Goal: Book appointment/travel/reservation

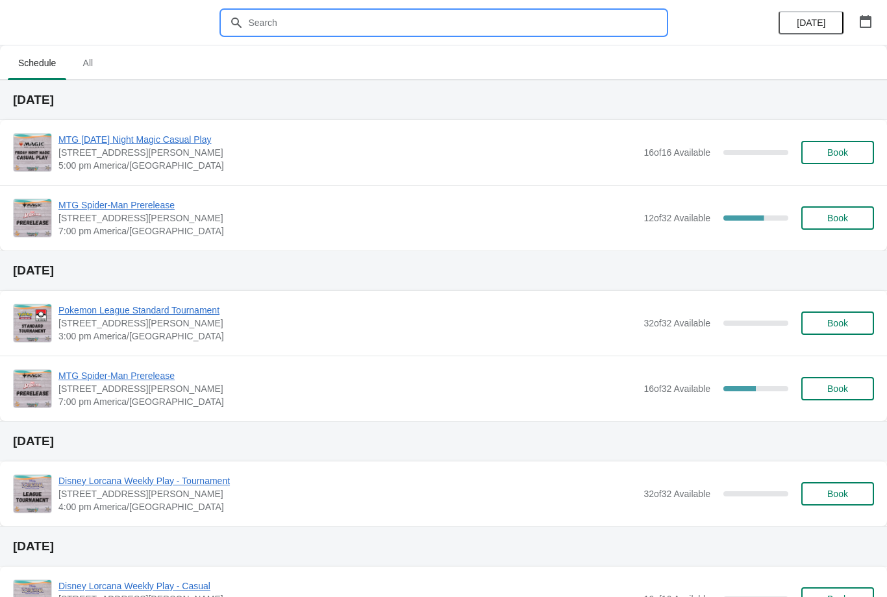
click at [270, 15] on input "text" at bounding box center [456, 22] width 417 height 23
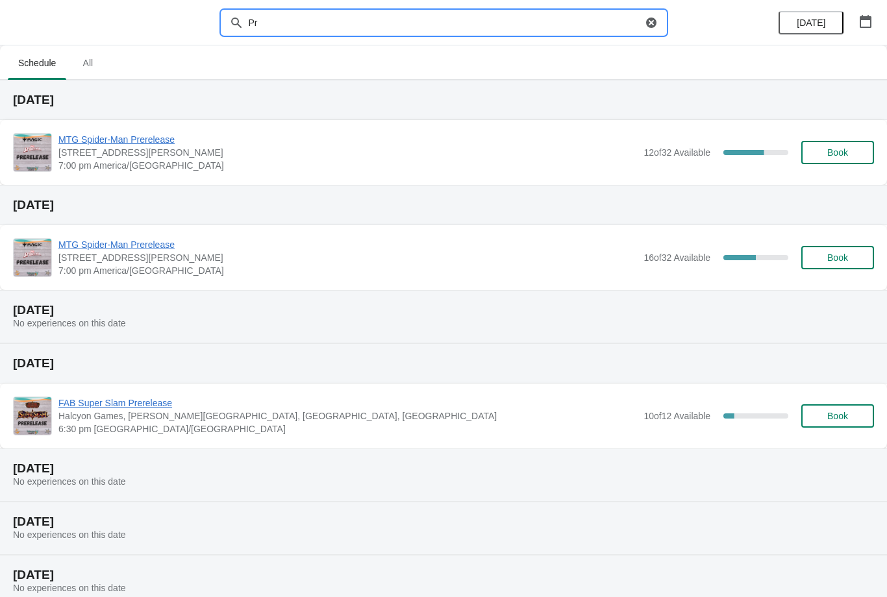
type input "P"
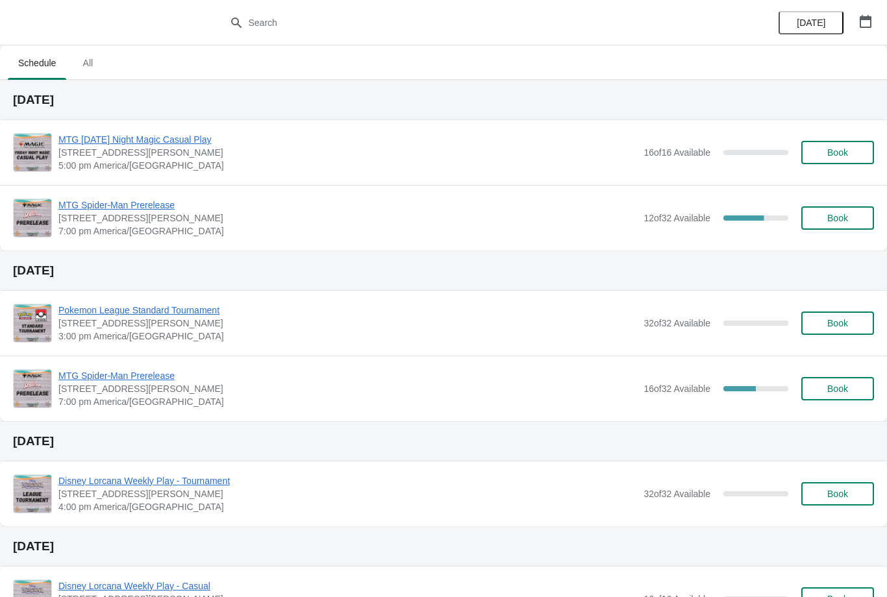
click at [868, 27] on icon "button" at bounding box center [865, 21] width 12 height 13
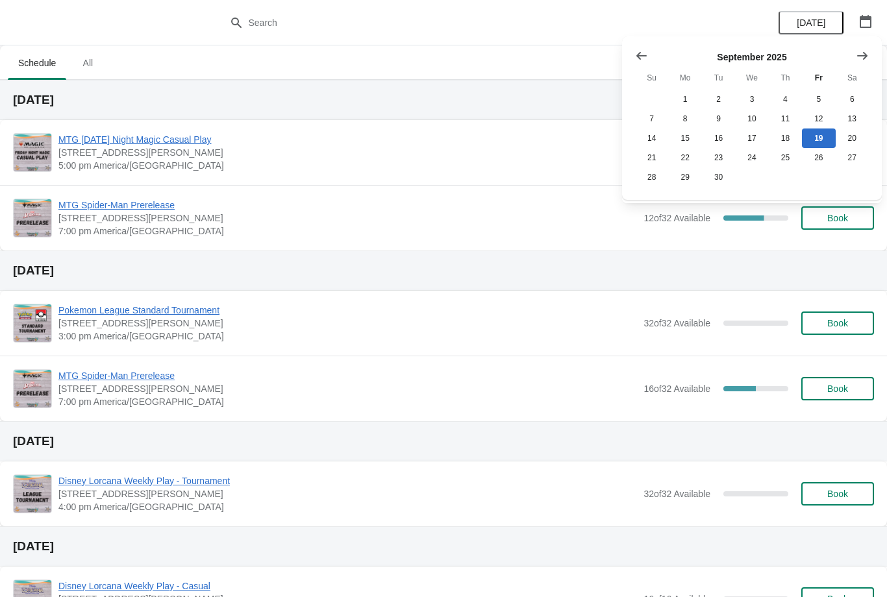
click at [855, 49] on button "Show next month, October 2025" at bounding box center [861, 55] width 23 height 23
click at [632, 46] on button "Show previous month, September 2025" at bounding box center [641, 55] width 23 height 23
click at [865, 17] on icon "button" at bounding box center [865, 21] width 12 height 13
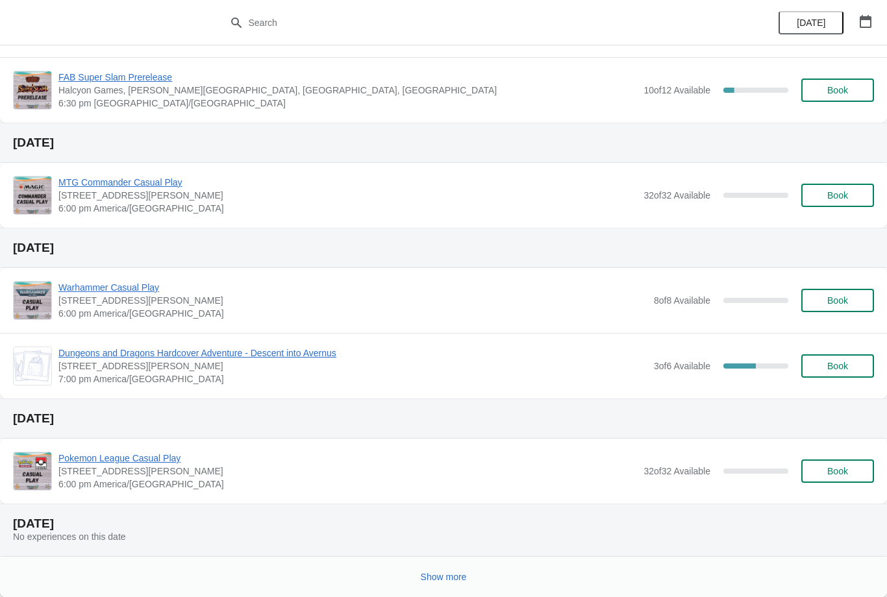
scroll to position [574, 0]
click at [436, 579] on span "Show more" at bounding box center [444, 577] width 46 height 10
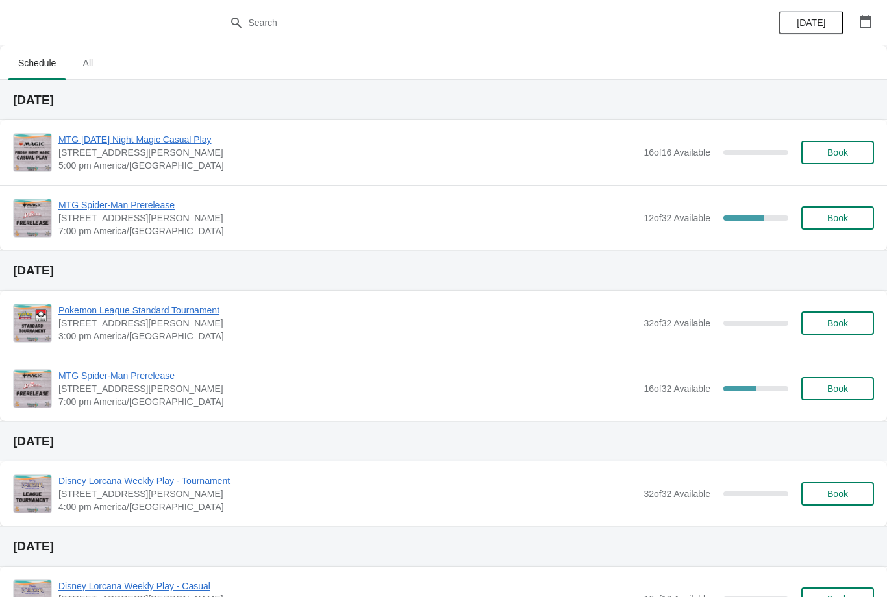
scroll to position [0, 0]
click at [846, 221] on span "Book" at bounding box center [837, 218] width 21 height 10
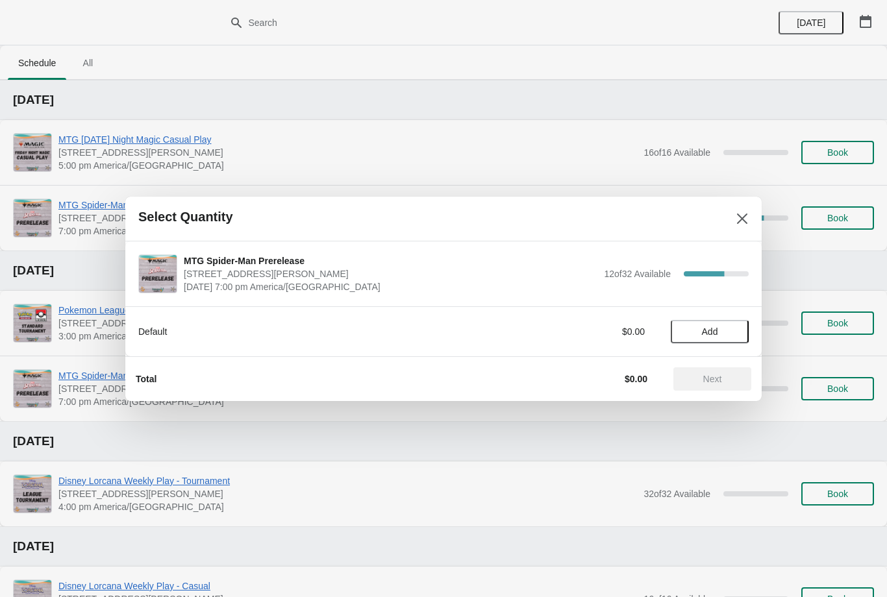
click at [709, 325] on button "Add" at bounding box center [709, 331] width 78 height 23
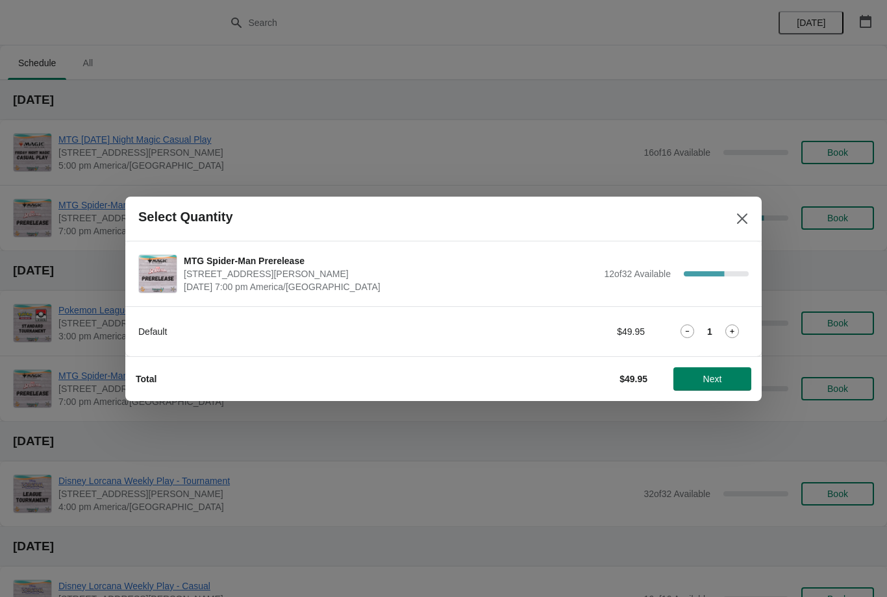
click at [717, 388] on button "Next" at bounding box center [712, 378] width 78 height 23
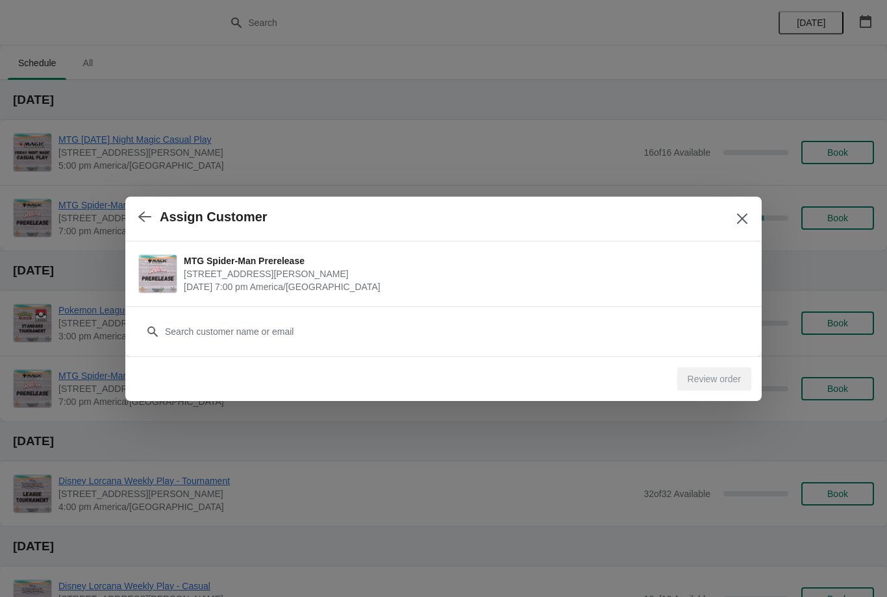
click at [726, 209] on div "Assign Customer" at bounding box center [443, 219] width 636 height 45
click at [739, 225] on button "Close" at bounding box center [741, 218] width 23 height 23
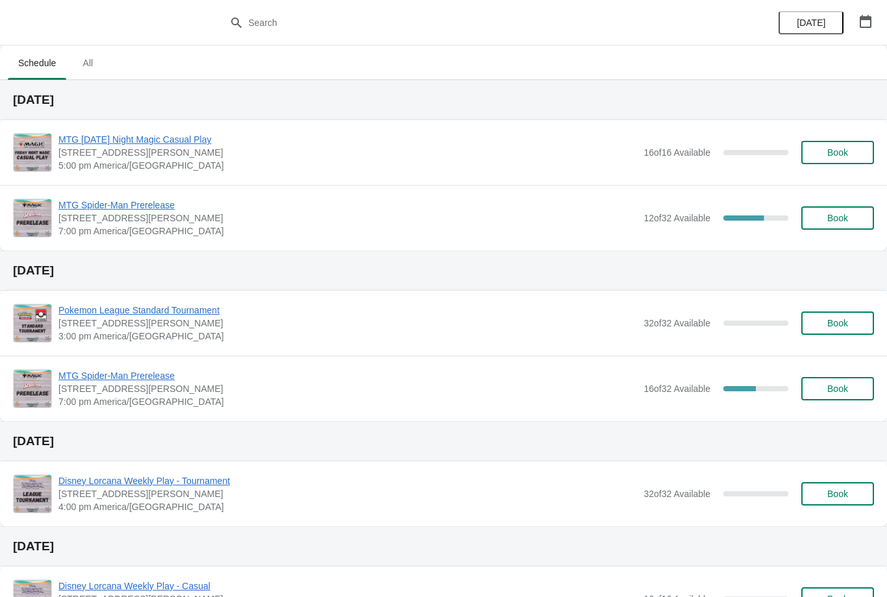
click at [837, 149] on span "Book" at bounding box center [837, 152] width 21 height 10
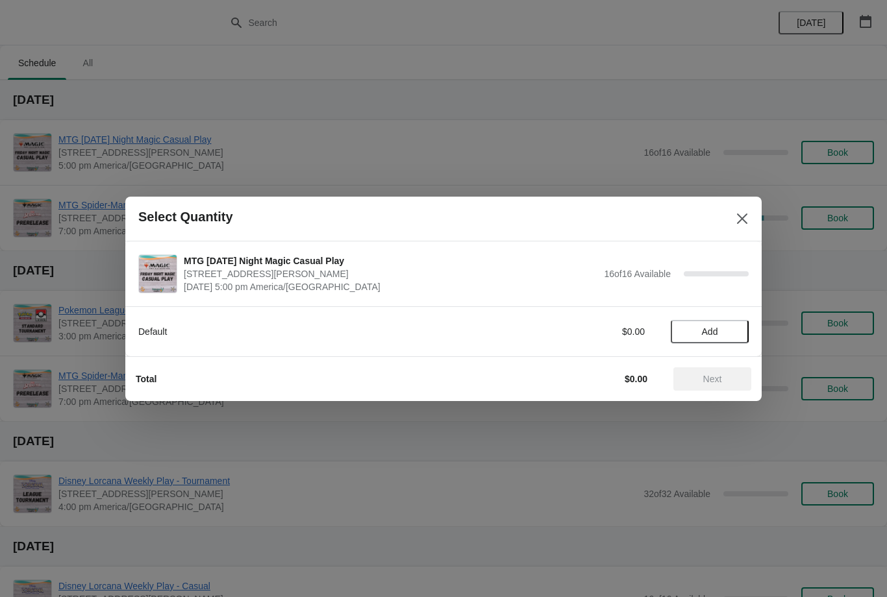
click at [711, 324] on button "Add" at bounding box center [709, 331] width 78 height 23
click at [707, 382] on span "Next" at bounding box center [712, 379] width 19 height 10
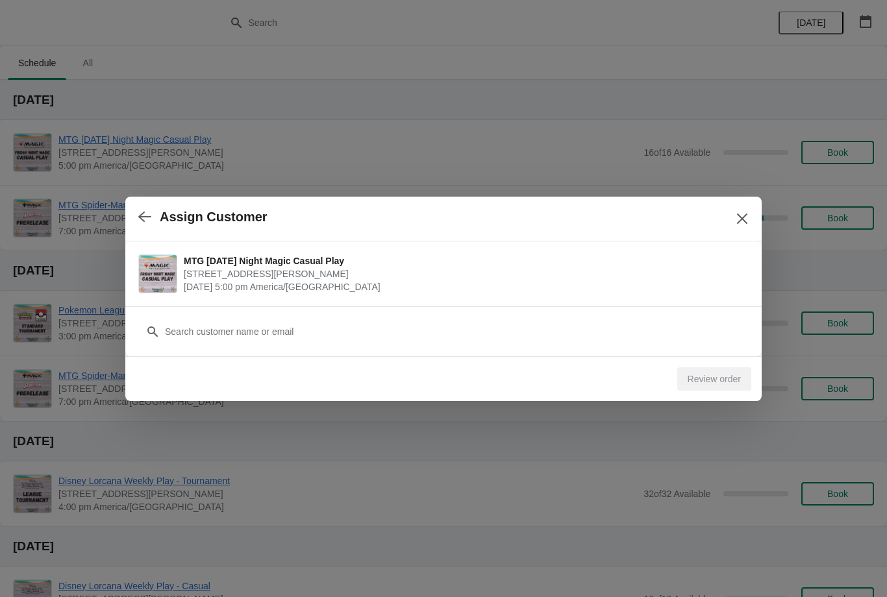
click at [540, 460] on div at bounding box center [443, 298] width 887 height 597
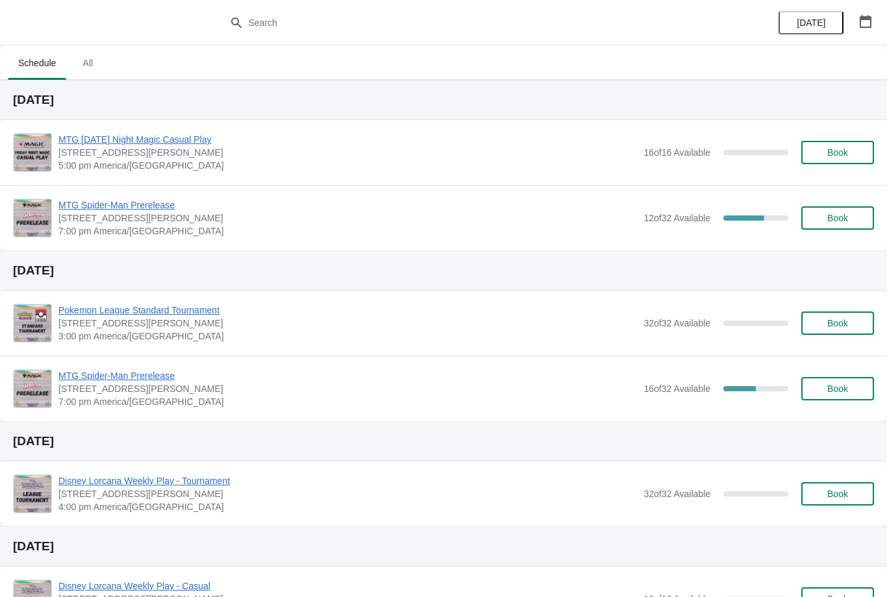
click at [115, 134] on span "MTG [DATE] Night Magic Casual Play" at bounding box center [347, 139] width 578 height 13
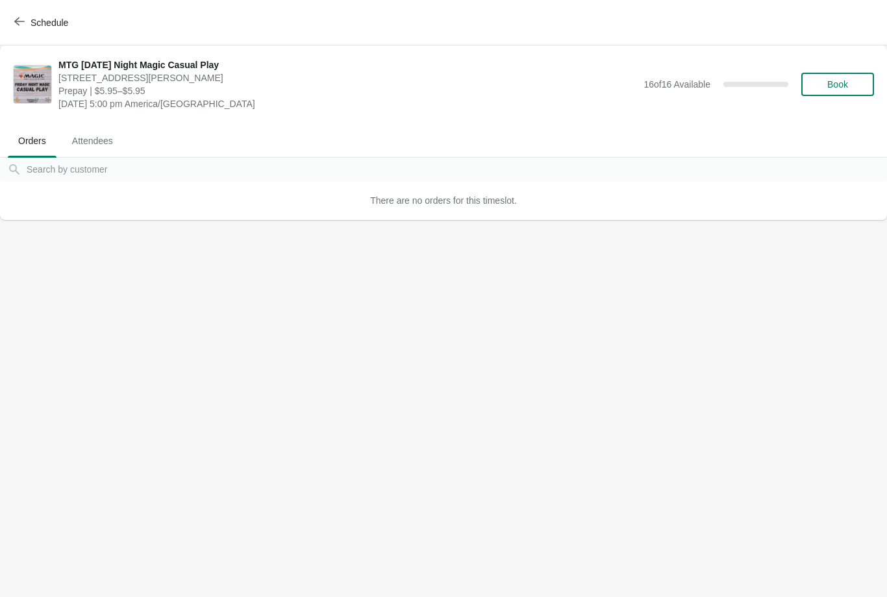
click at [34, 29] on button "Schedule" at bounding box center [42, 22] width 72 height 23
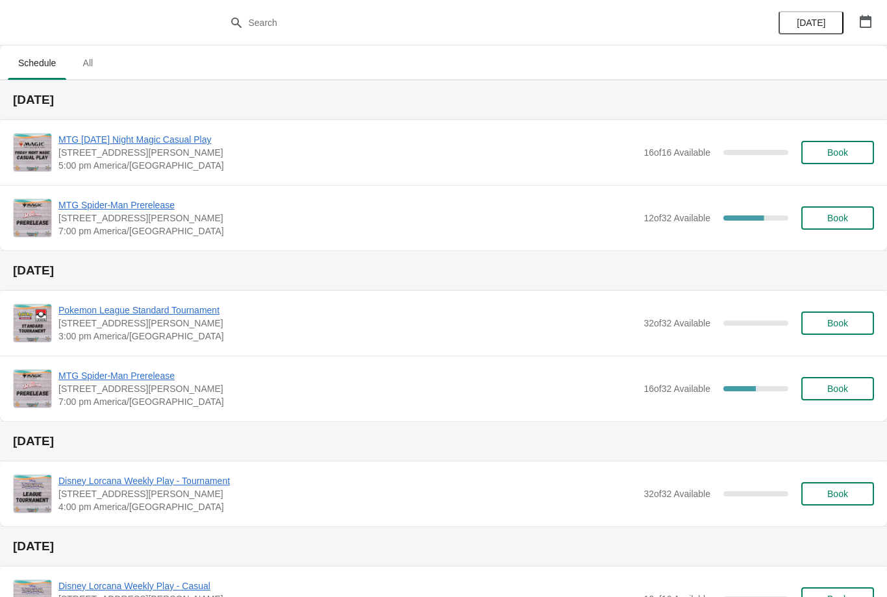
click at [125, 204] on span "MTG Spider-Man Prerelease" at bounding box center [347, 205] width 578 height 13
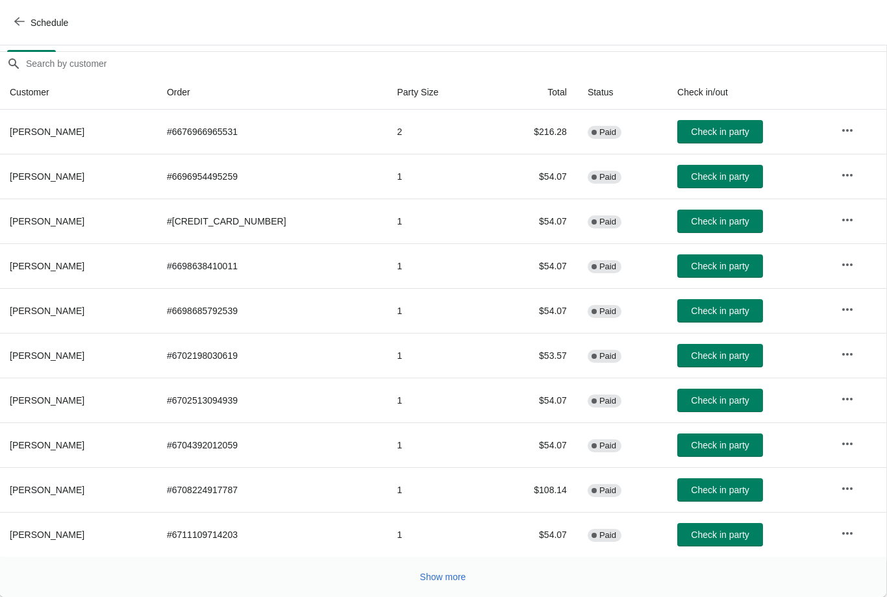
scroll to position [106, 1]
click at [447, 580] on span "Show more" at bounding box center [443, 577] width 46 height 10
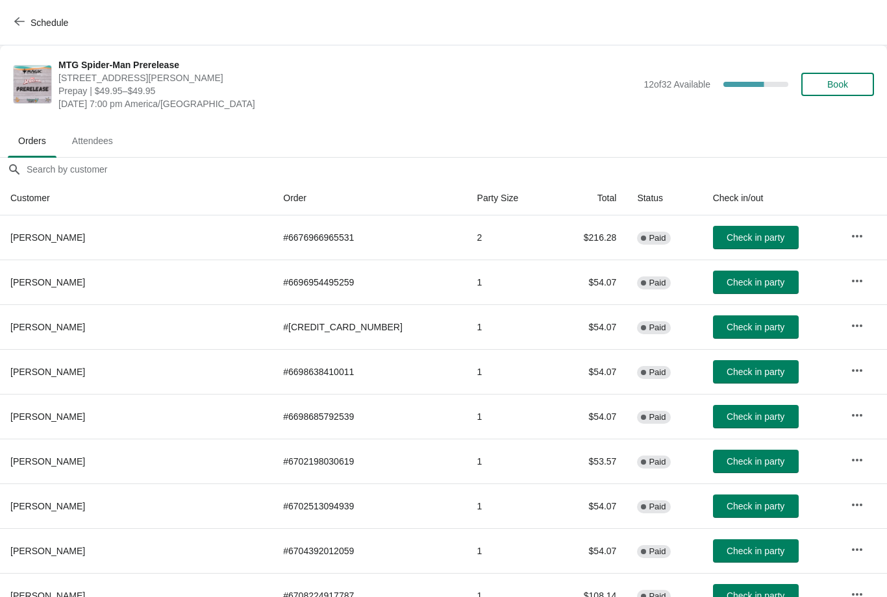
scroll to position [0, 0]
click at [826, 74] on button "Book" at bounding box center [837, 84] width 73 height 23
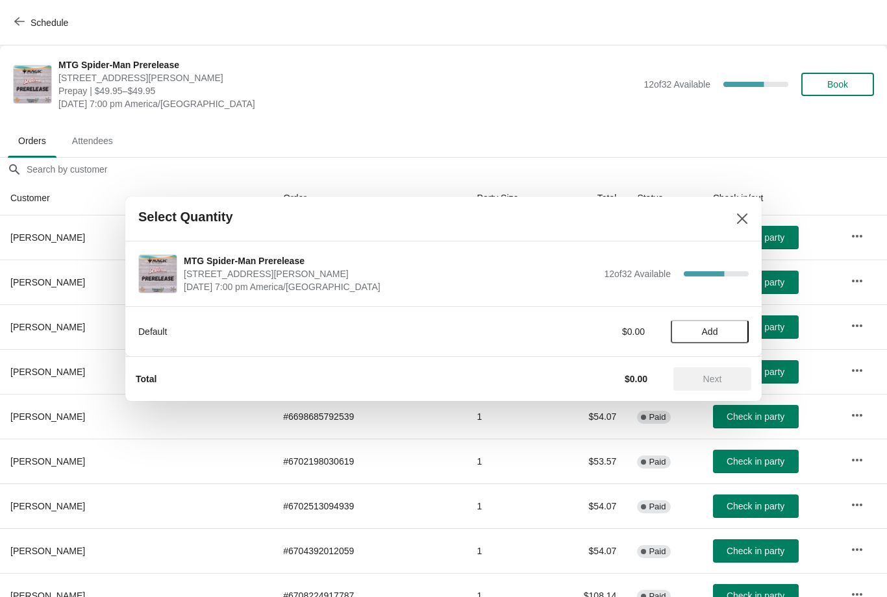
click at [711, 324] on button "Add" at bounding box center [709, 331] width 78 height 23
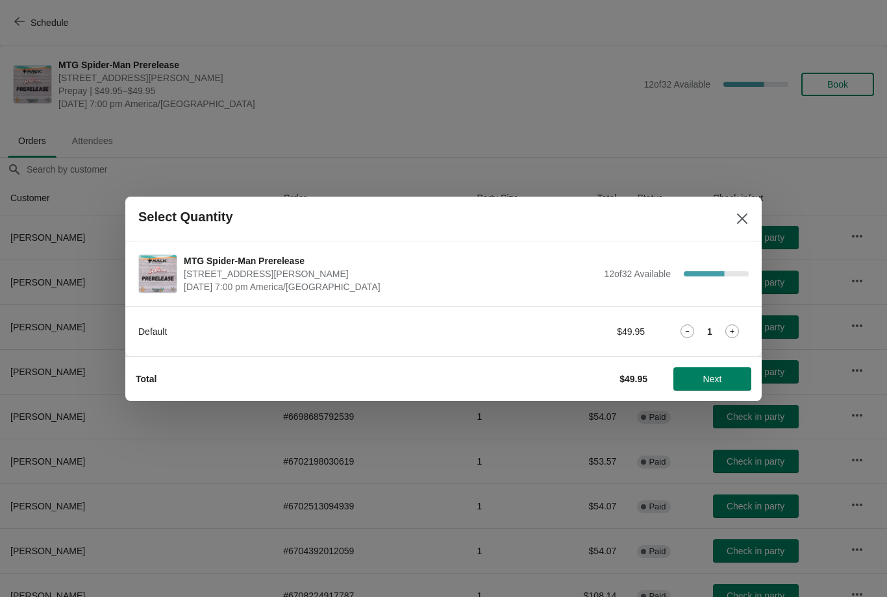
click at [720, 378] on span "Next" at bounding box center [712, 379] width 19 height 10
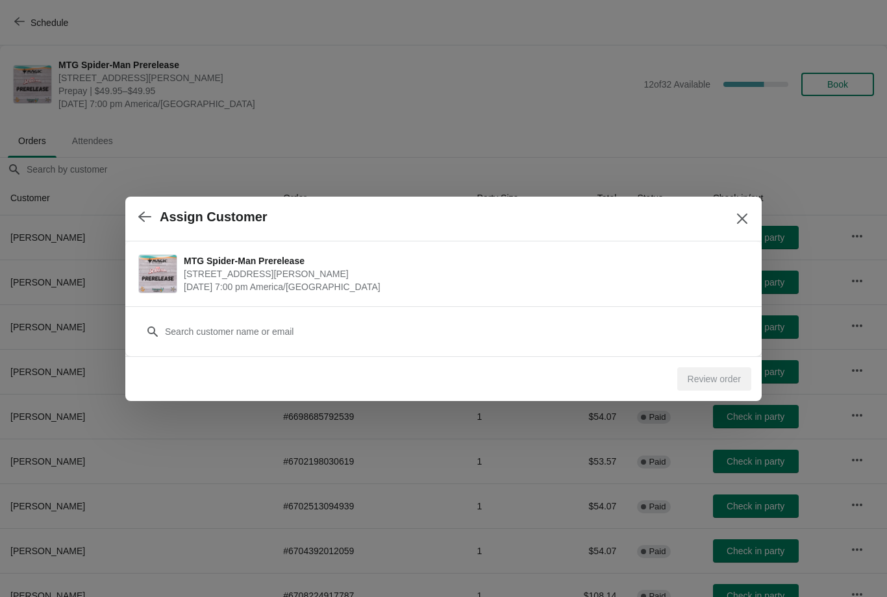
click at [741, 212] on icon "Close" at bounding box center [741, 218] width 13 height 13
